Goal: Task Accomplishment & Management: Manage account settings

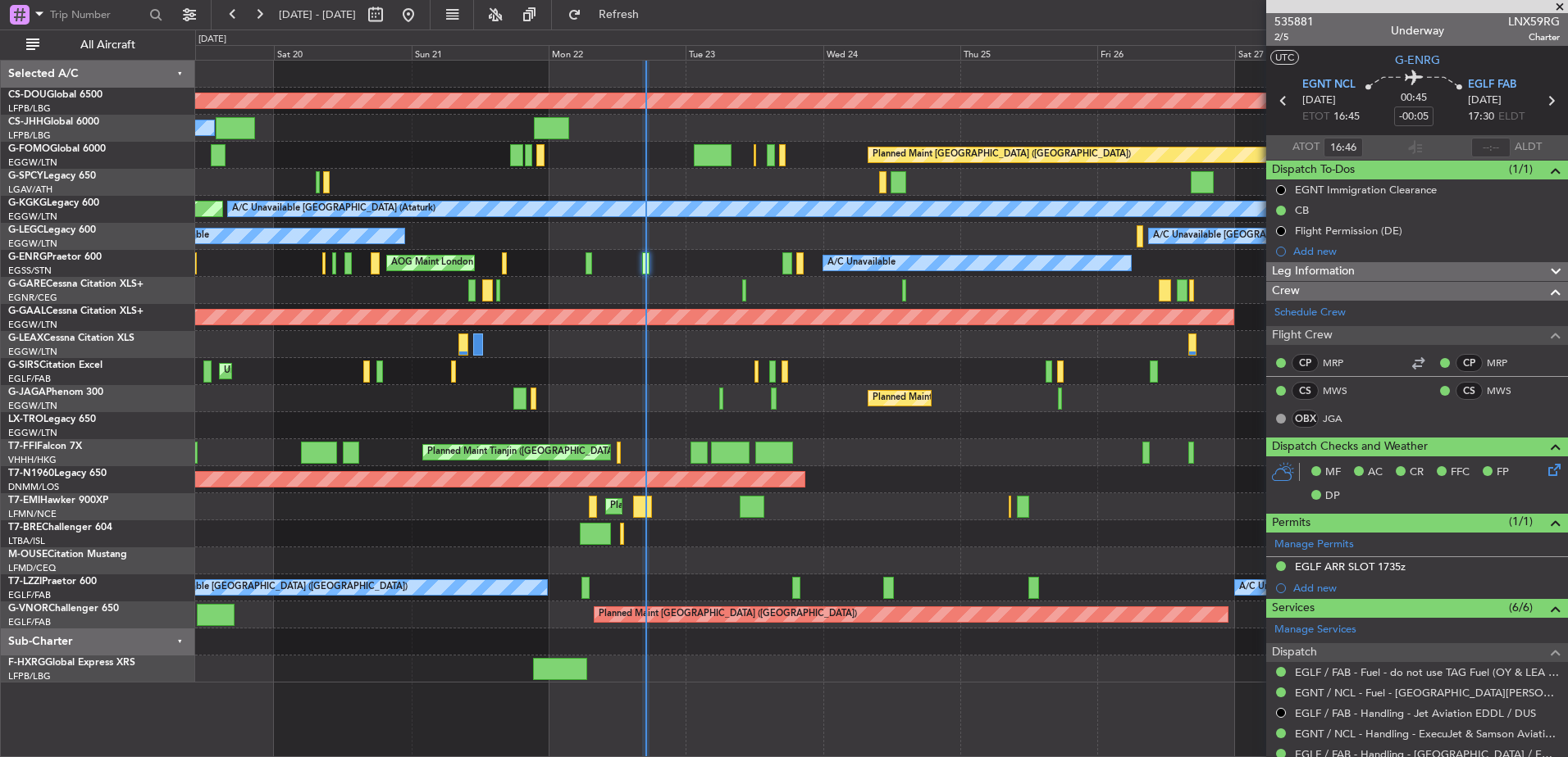
click at [300, 333] on div at bounding box center [882, 345] width 1373 height 27
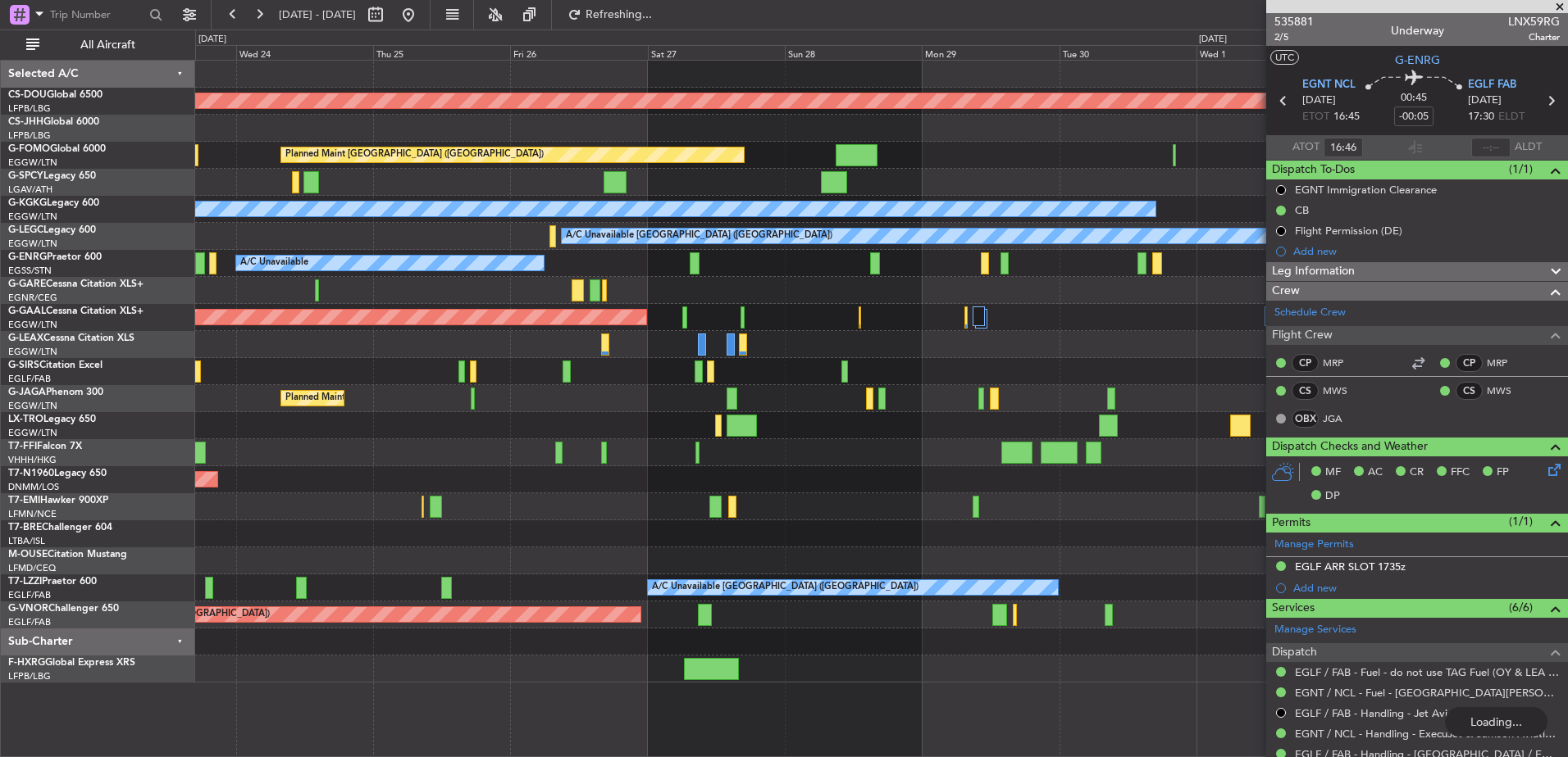
click at [546, 416] on div "Planned Maint London ([GEOGRAPHIC_DATA]) Planned Maint [GEOGRAPHIC_DATA] ([GEOG…" at bounding box center [882, 371] width 1373 height 622
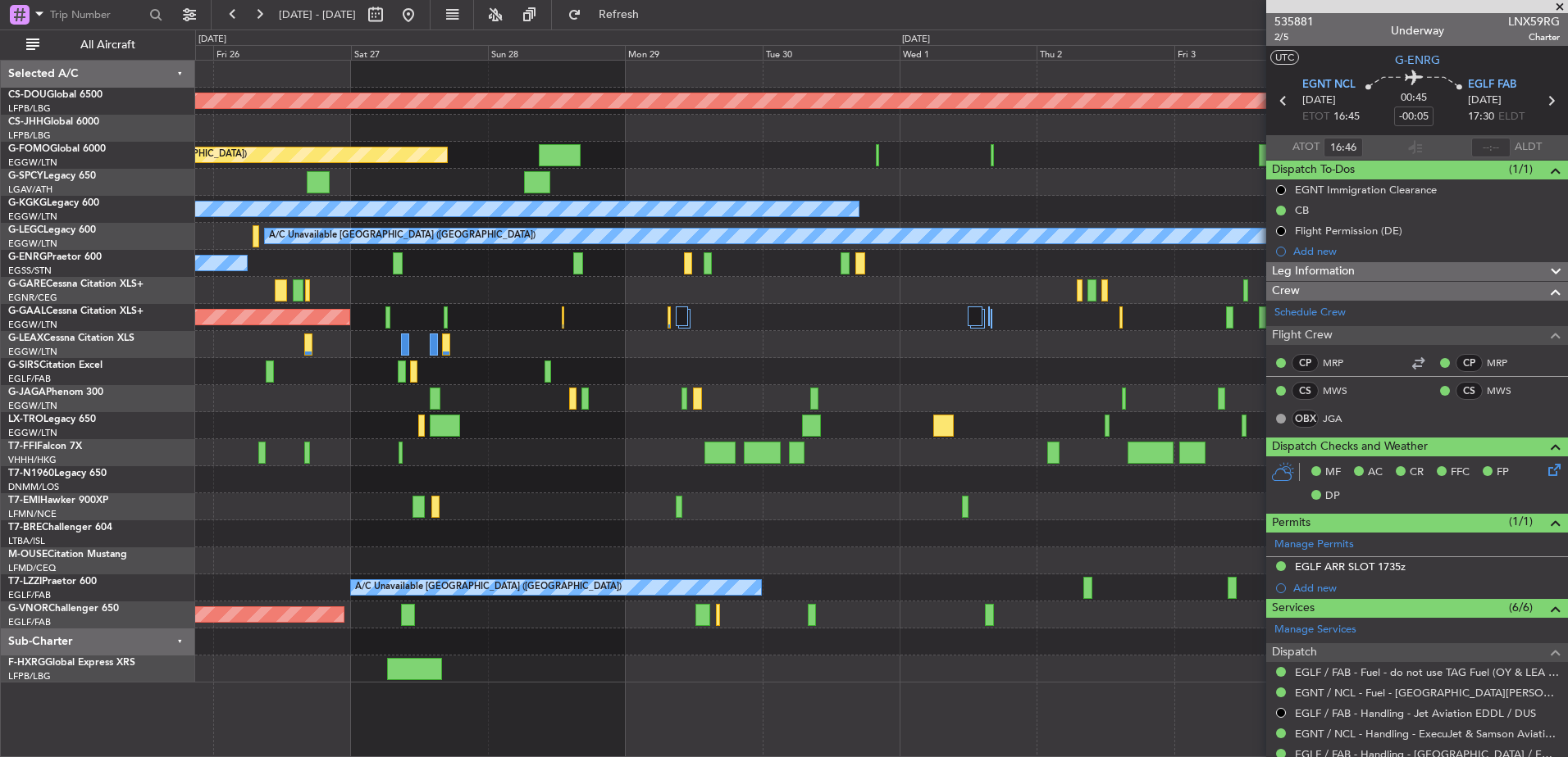
click at [585, 263] on div "A/C Unavailable" at bounding box center [882, 264] width 1373 height 27
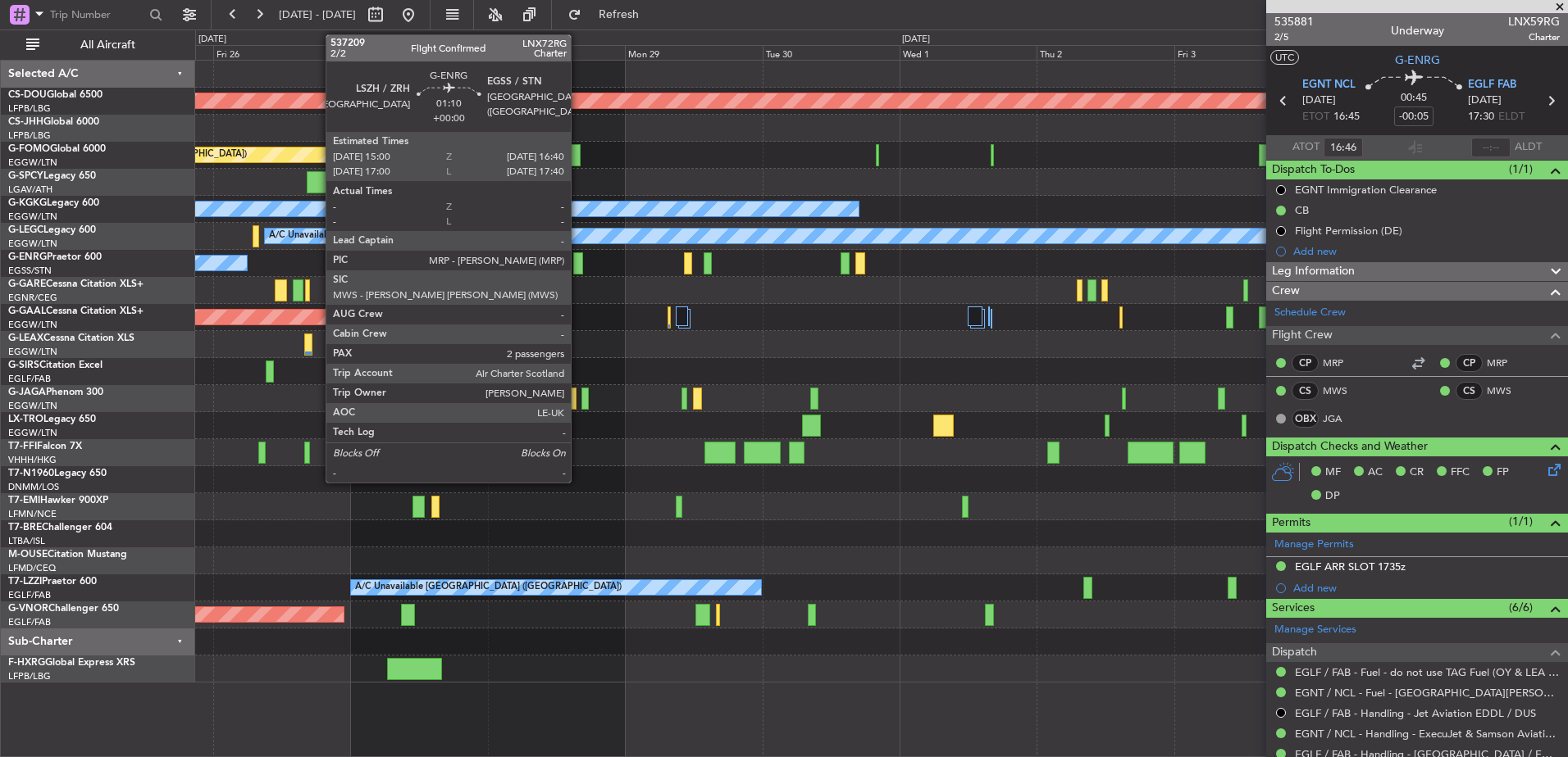
click at [578, 262] on div at bounding box center [578, 263] width 10 height 23
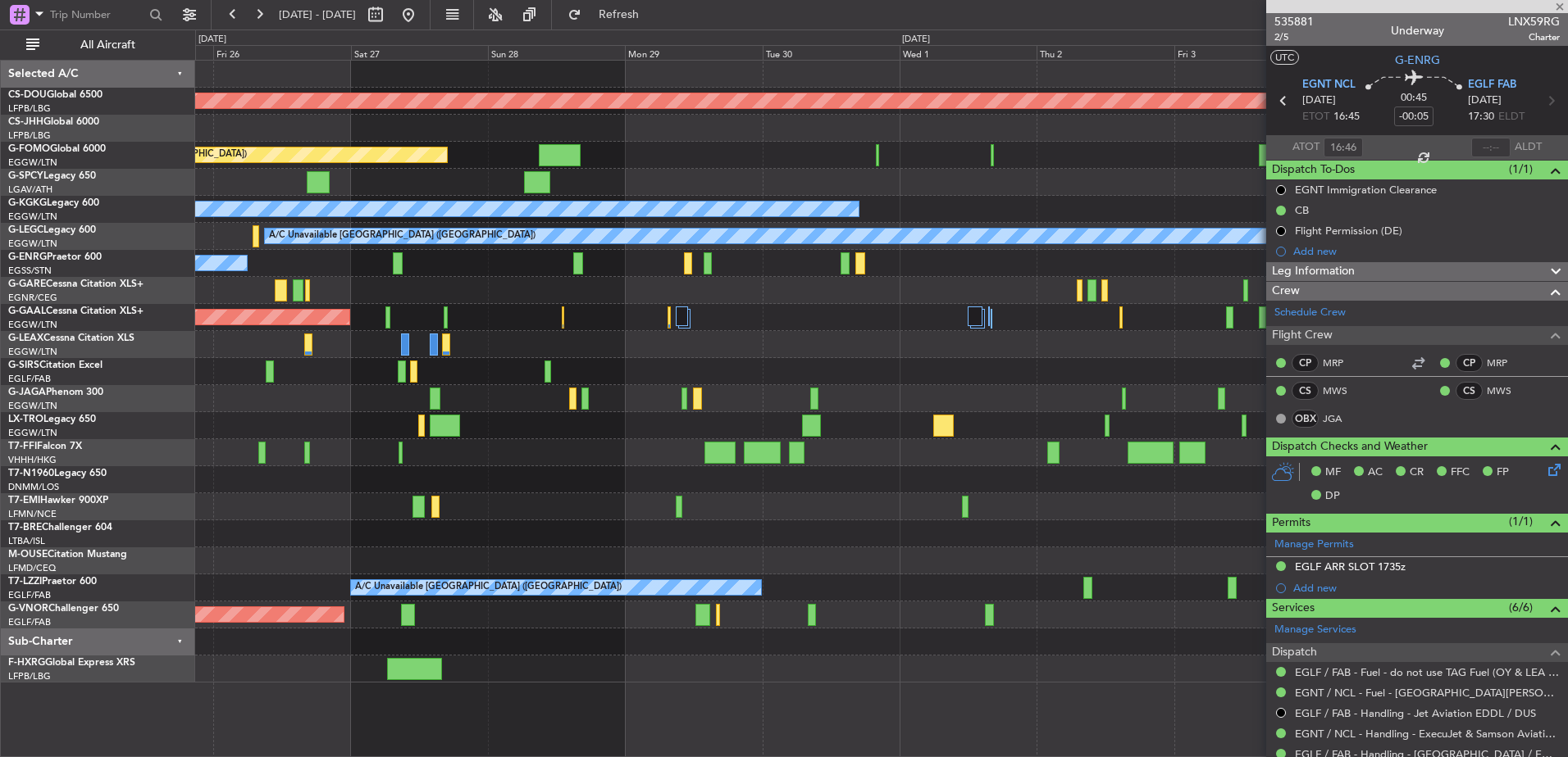
type input "2"
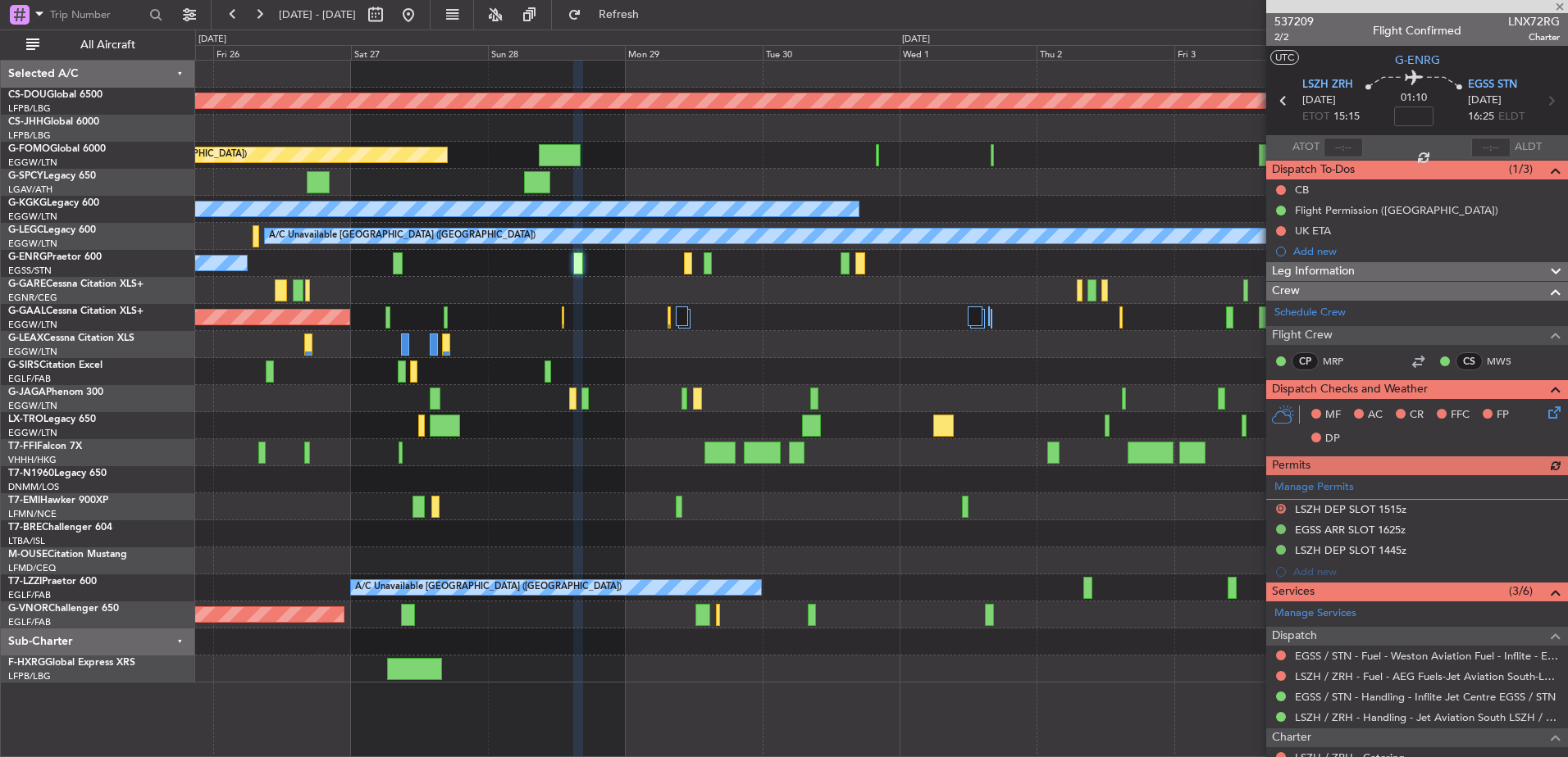
scroll to position [230, 0]
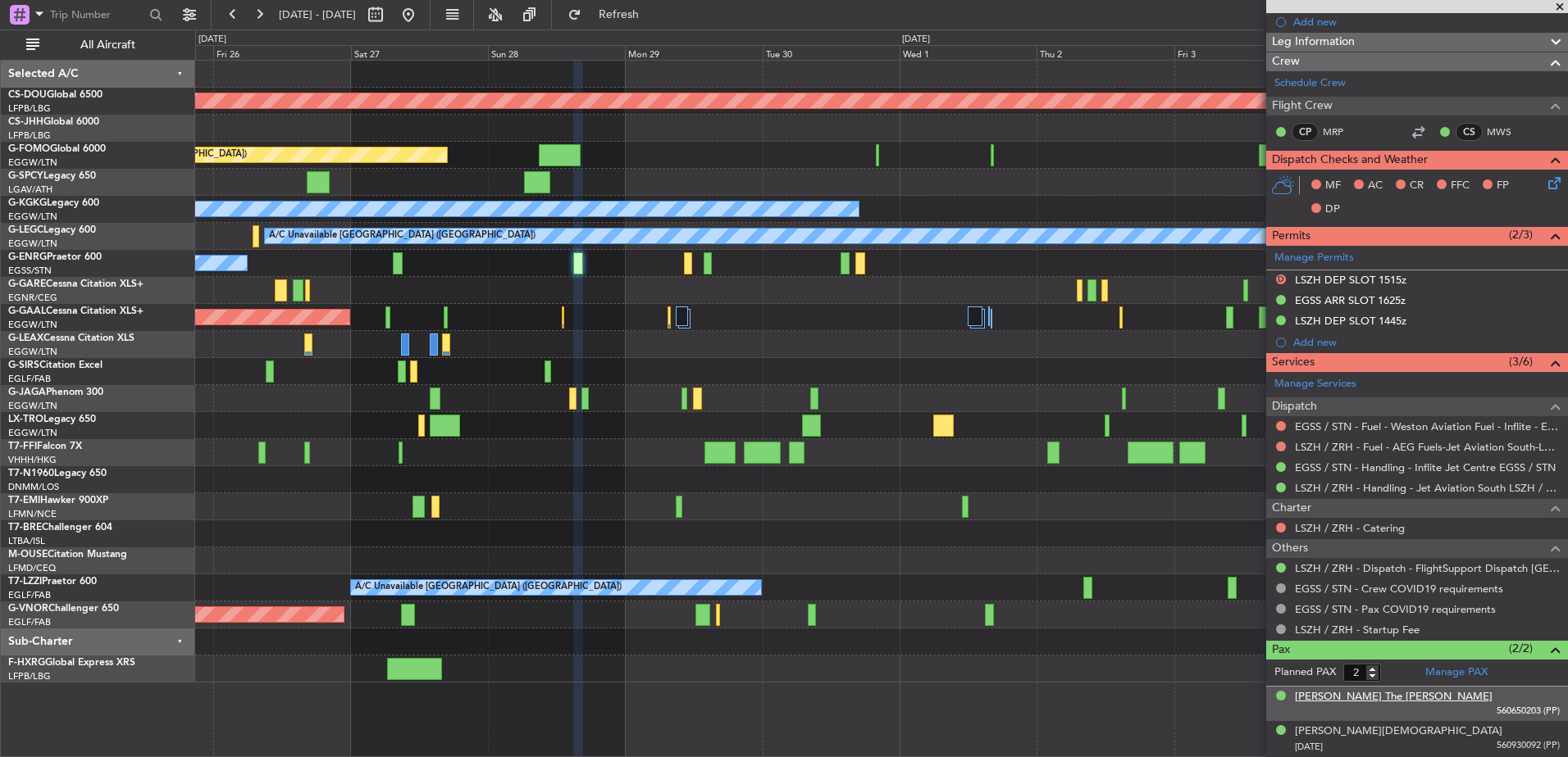
click at [1373, 702] on div "[PERSON_NAME] The [PERSON_NAME]" at bounding box center [1393, 698] width 197 height 16
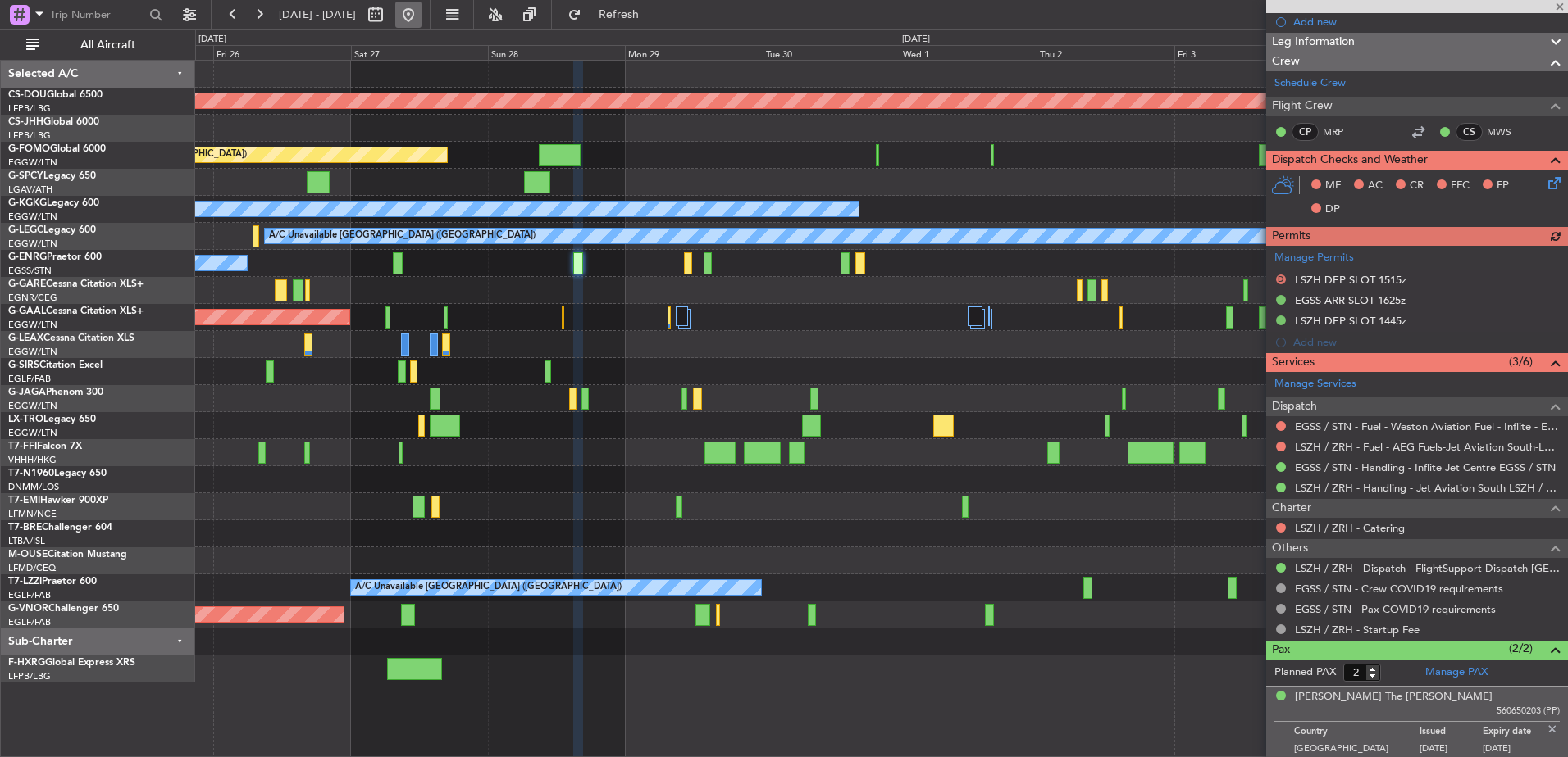
click at [421, 18] on button at bounding box center [408, 14] width 26 height 26
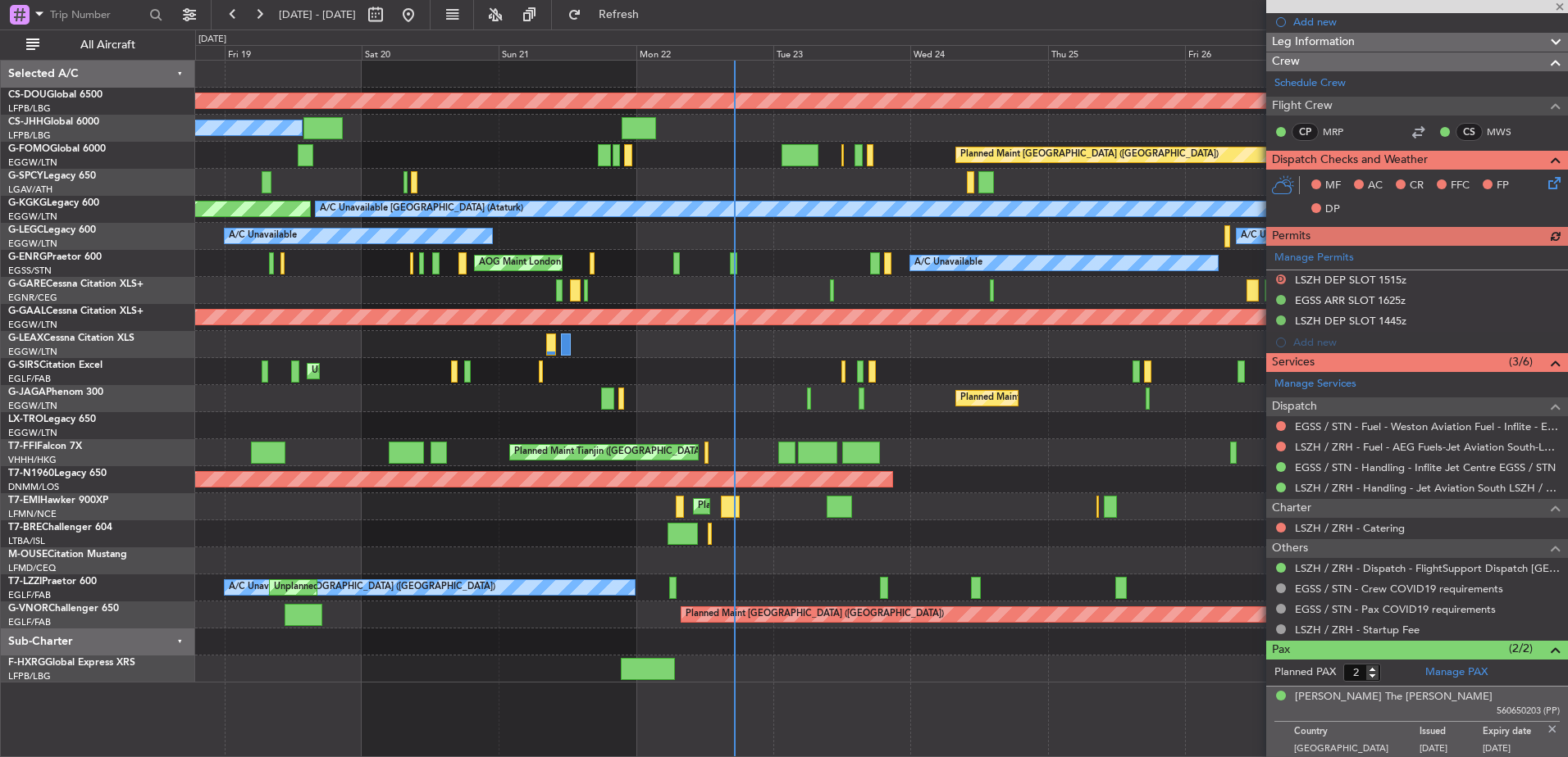
click at [570, 479] on div "AOG Maint London ([GEOGRAPHIC_DATA]) AOG Maint [GEOGRAPHIC_DATA] ([GEOGRAPHIC_D…" at bounding box center [882, 480] width 1373 height 27
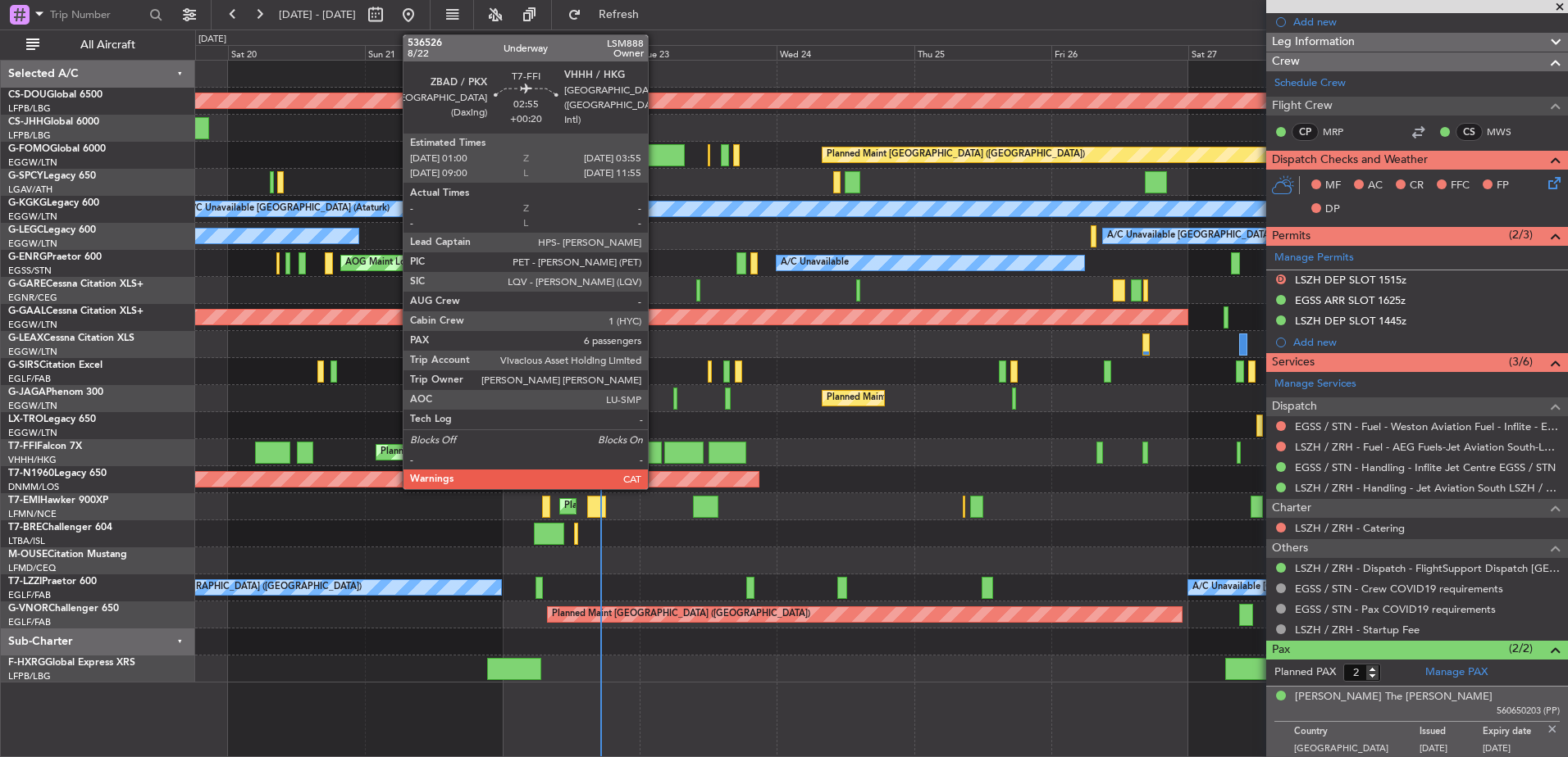
click at [656, 454] on div at bounding box center [653, 453] width 17 height 23
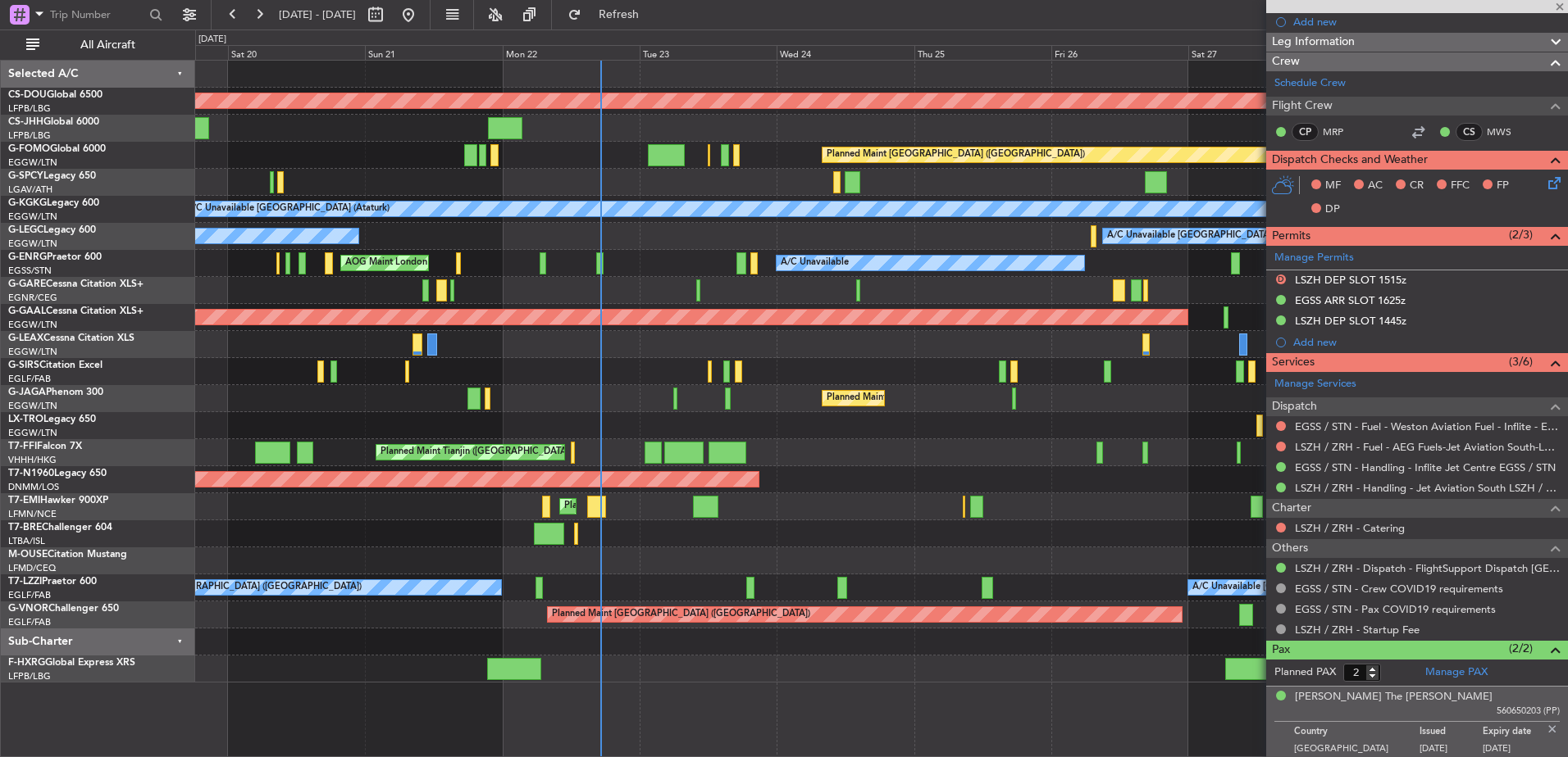
type input "+00:20"
type input "6"
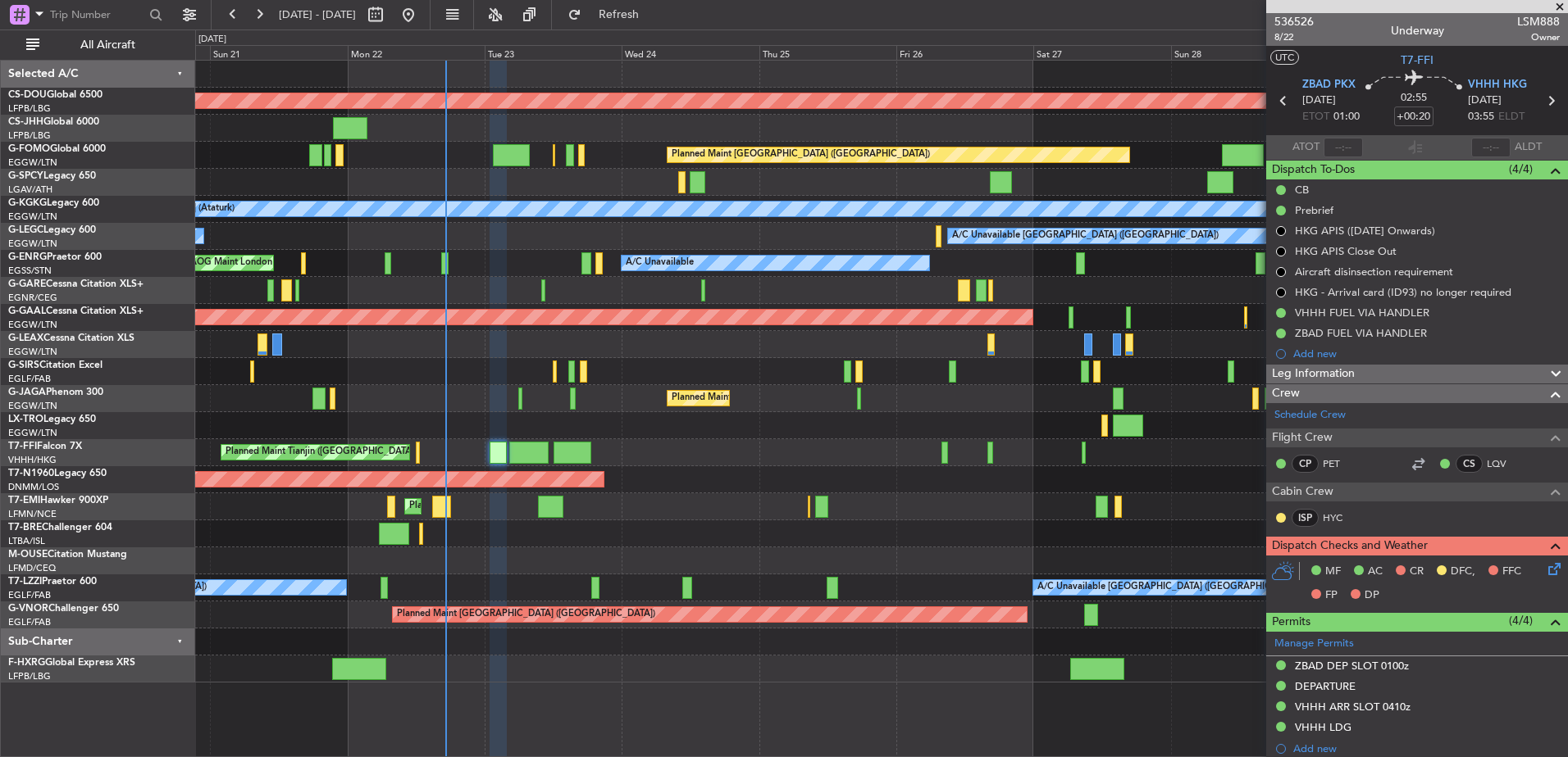
click at [653, 437] on div "Planned Maint London ([GEOGRAPHIC_DATA]) Planned Maint [GEOGRAPHIC_DATA] ([GEOG…" at bounding box center [882, 371] width 1373 height 622
